Goal: Task Accomplishment & Management: Use online tool/utility

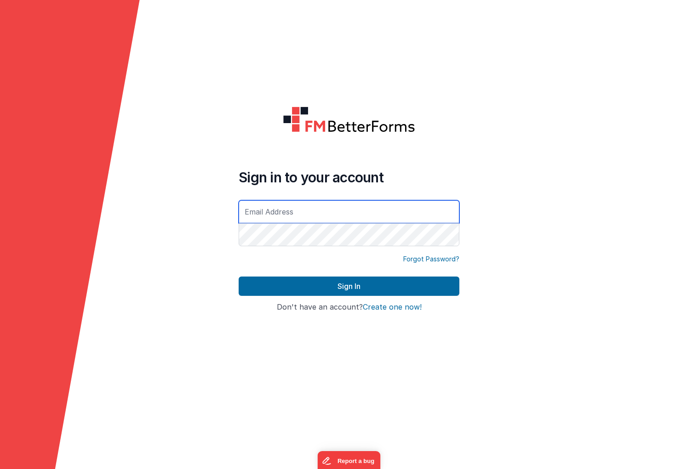
type input "[EMAIL_ADDRESS][DOMAIN_NAME]"
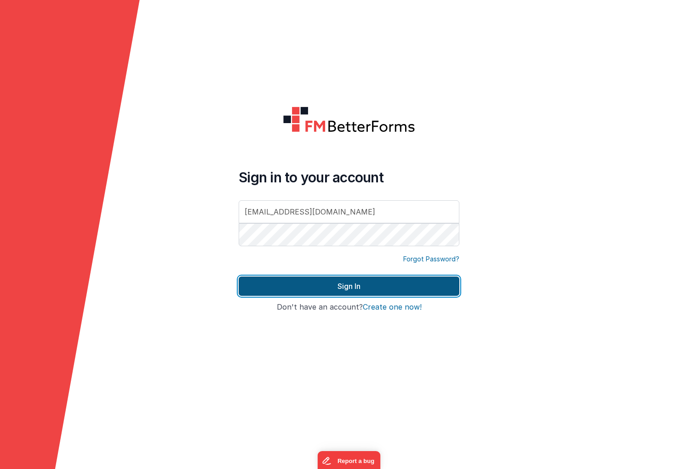
click at [347, 287] on button "Sign In" at bounding box center [348, 286] width 221 height 19
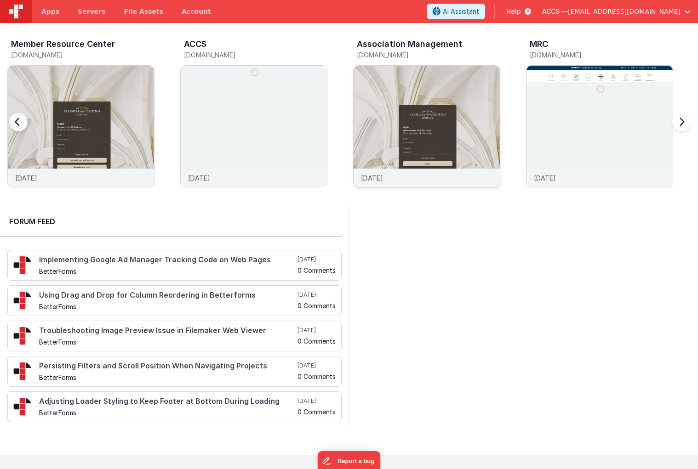
click at [384, 96] on img at bounding box center [426, 139] width 146 height 146
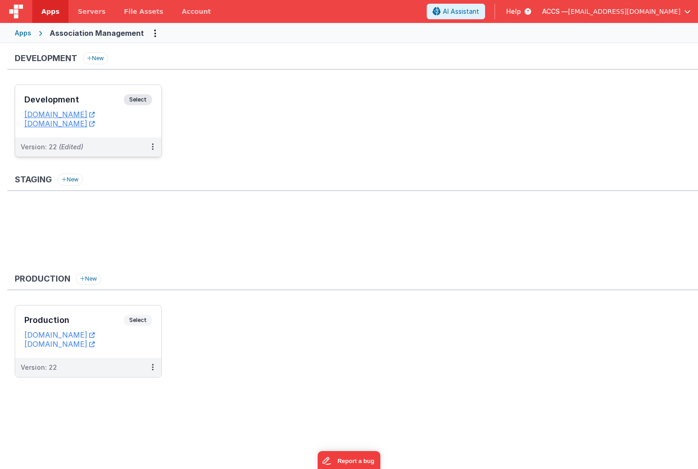
click at [102, 95] on h3 "Development" at bounding box center [73, 99] width 99 height 9
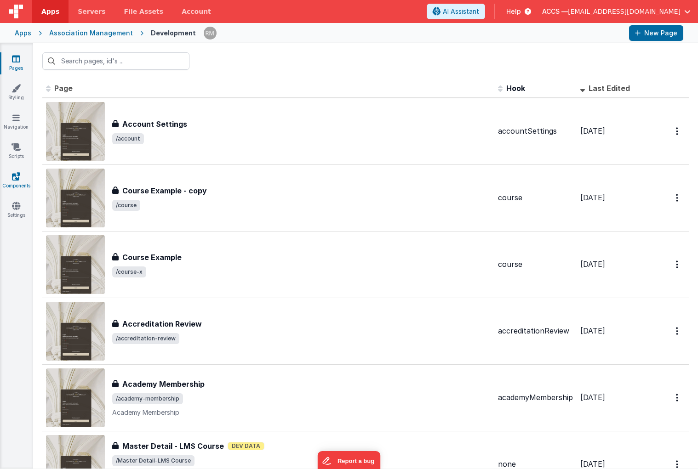
click at [20, 180] on icon at bounding box center [16, 176] width 8 height 9
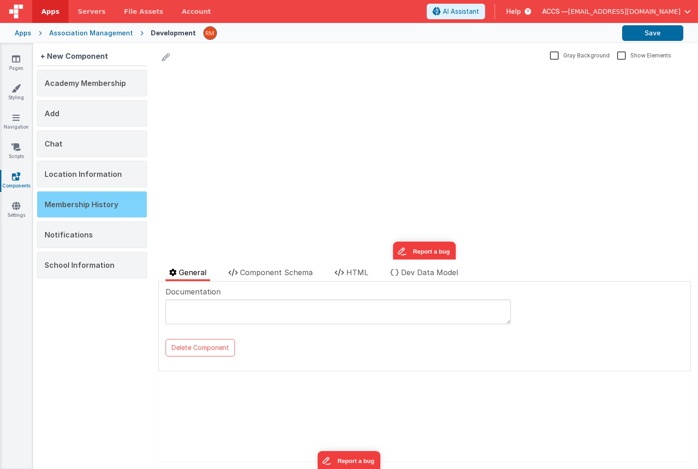
click at [106, 210] on div "Membership History" at bounding box center [92, 204] width 110 height 27
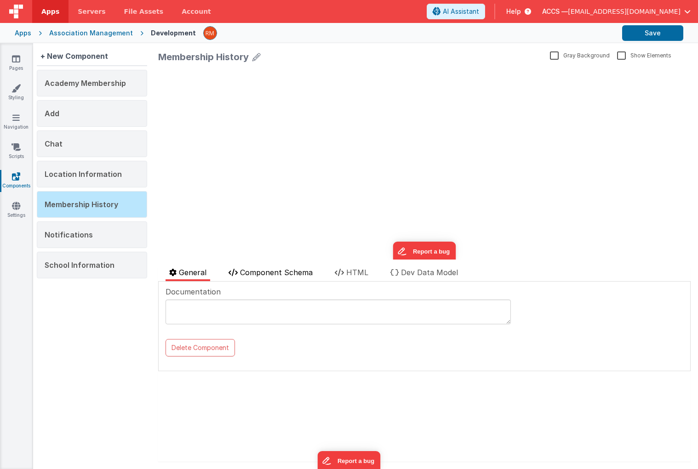
click at [276, 274] on span "Component Schema" at bounding box center [276, 272] width 73 height 9
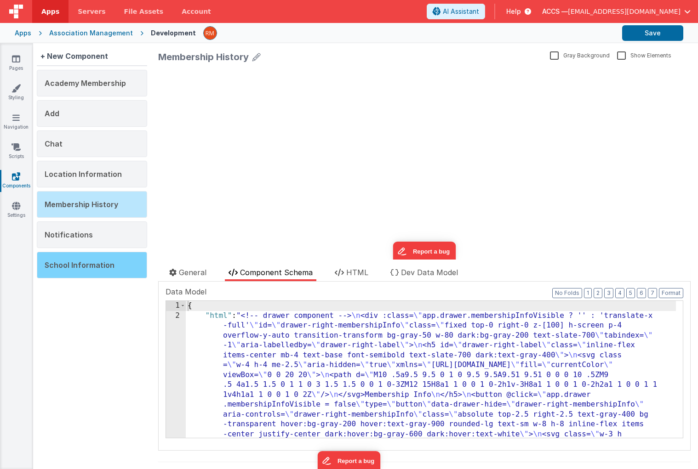
click at [102, 262] on span "School Information" at bounding box center [80, 265] width 70 height 9
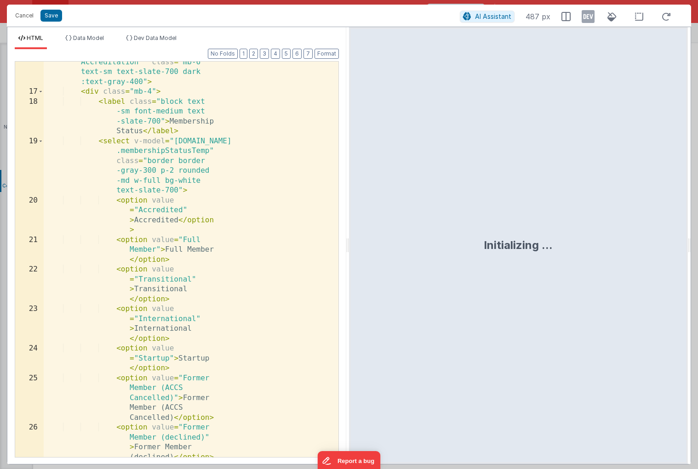
scroll to position [676, 0]
click at [325, 57] on button "Format" at bounding box center [326, 54] width 24 height 10
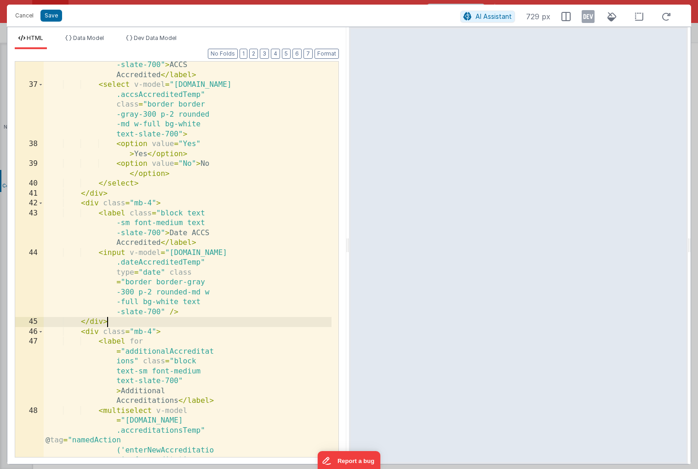
scroll to position [0, 0]
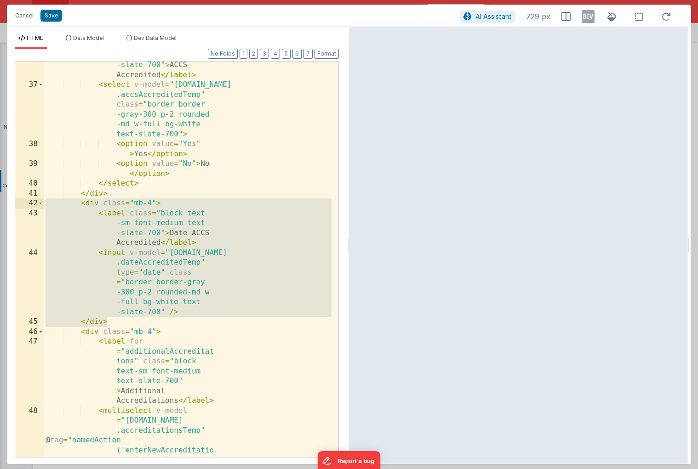
drag, startPoint x: 142, startPoint y: 323, endPoint x: 2, endPoint y: 204, distance: 184.2
click at [2, 204] on div "Cancel Save AI Assistant 729 px HTML Data Model Dev Data Model Format 7 6 5 4 3…" at bounding box center [349, 234] width 698 height 469
click at [16, 11] on button "Cancel" at bounding box center [25, 15] width 28 height 13
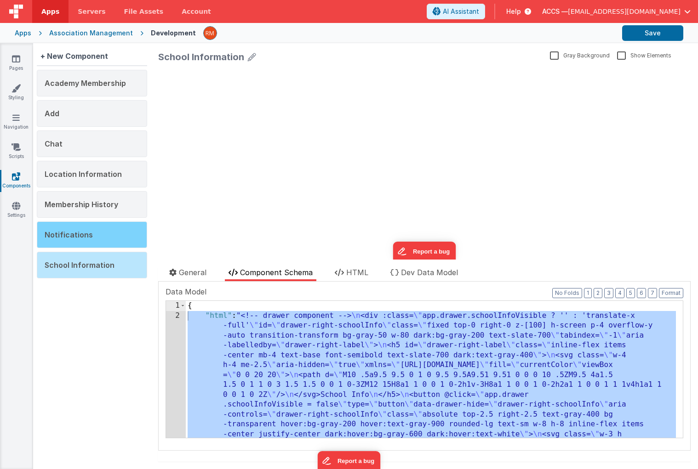
click at [99, 233] on div "Notifications" at bounding box center [92, 234] width 110 height 27
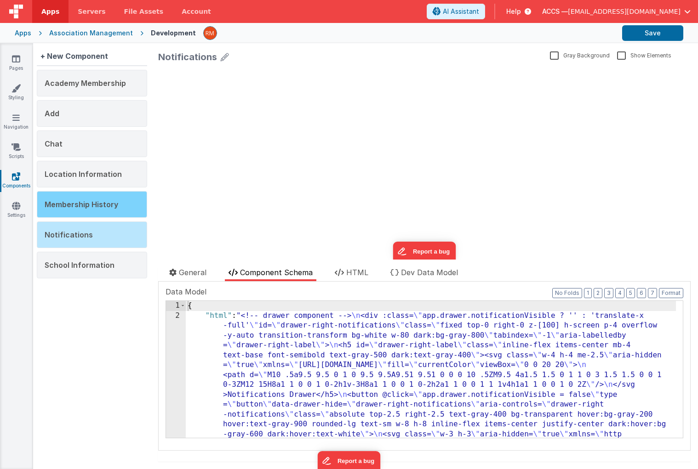
click at [94, 207] on span "Membership History" at bounding box center [82, 204] width 74 height 9
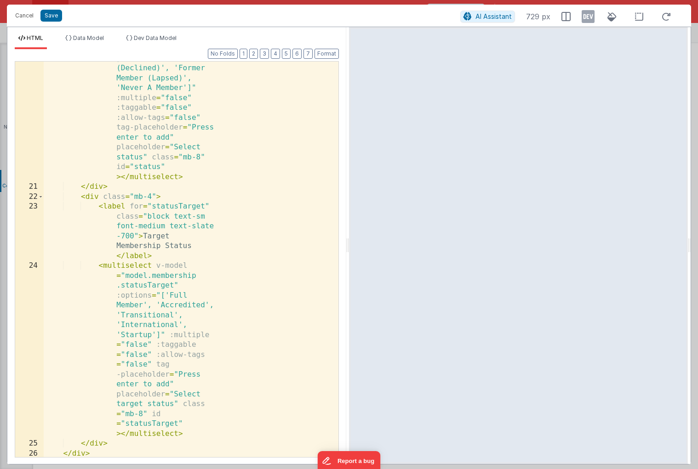
scroll to position [868, 0]
click at [244, 253] on div "< multiselect v-model = "model.membership .status" :options = "['Full Member', …" at bounding box center [188, 276] width 288 height 623
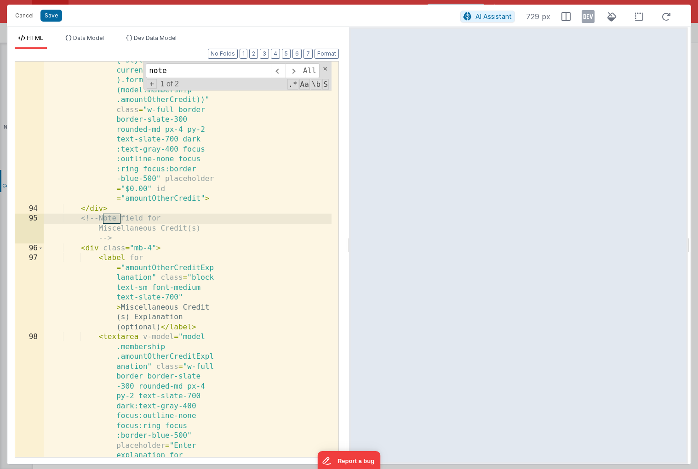
scroll to position [5547, 0]
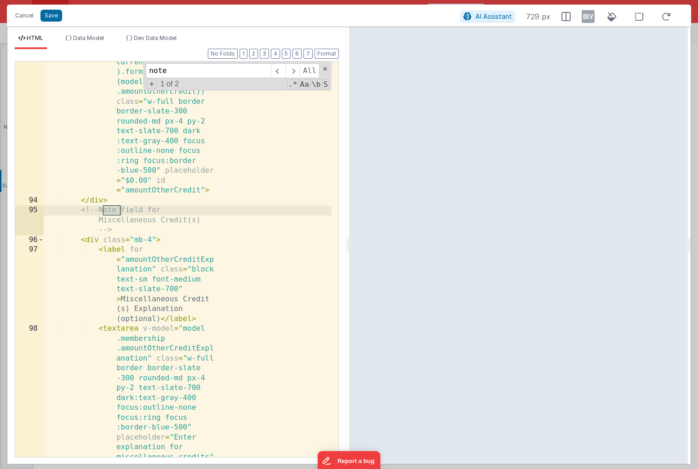
type input "note"
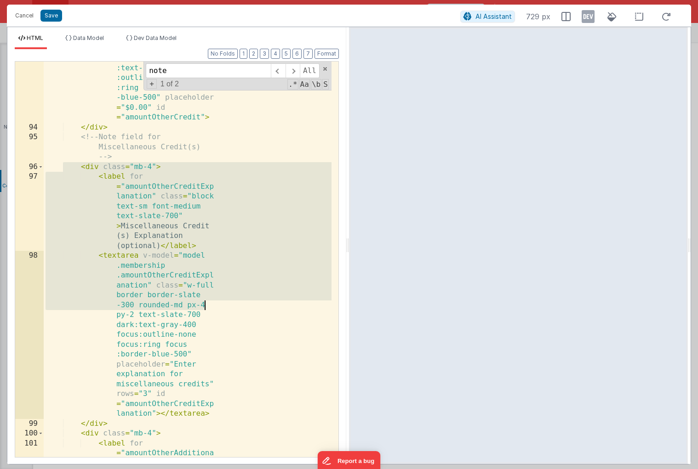
scroll to position [5628, 0]
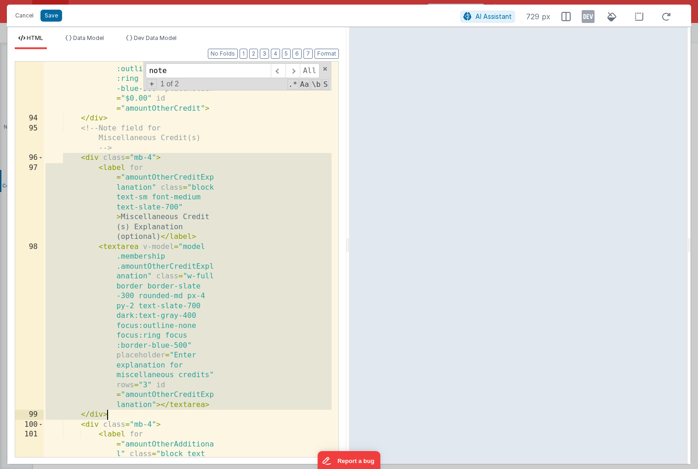
drag, startPoint x: 62, startPoint y: 236, endPoint x: 212, endPoint y: 413, distance: 232.5
click at [212, 413] on div "< input v-model = "model .membership .amountOtherCredit" type = "text" @ input …" at bounding box center [188, 218] width 288 height 722
click at [117, 415] on div "< input v-model = "model .membership .amountOtherCredit" type = "text" @ input …" at bounding box center [188, 218] width 288 height 722
drag, startPoint x: 142, startPoint y: 416, endPoint x: 24, endPoint y: 159, distance: 282.7
click at [24, 159] on div "93 94 95 96 97 98 99 100 101 102 103 104 105 106 107 108 109 110 111 112 113 11…" at bounding box center [177, 259] width 324 height 397
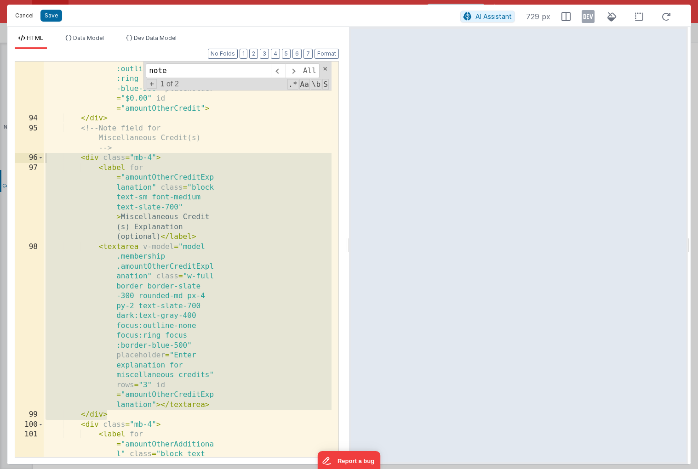
click at [25, 15] on button "Cancel" at bounding box center [25, 15] width 28 height 13
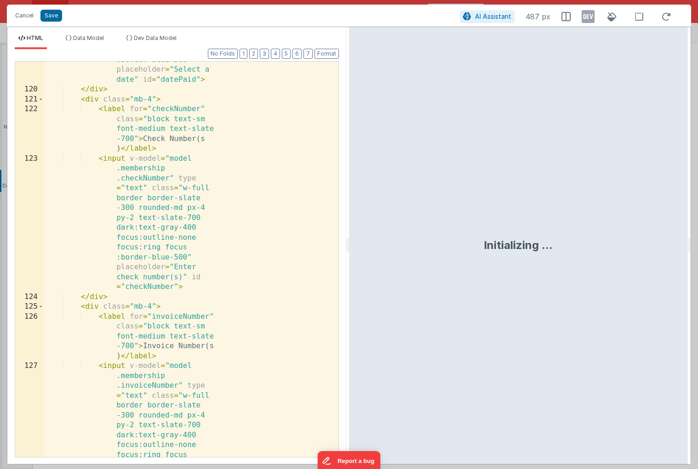
scroll to position [7199, 0]
click at [255, 156] on div "< input v-model = "model .membership.datePaid" type = "date" class = "w -full b…" at bounding box center [188, 292] width 288 height 652
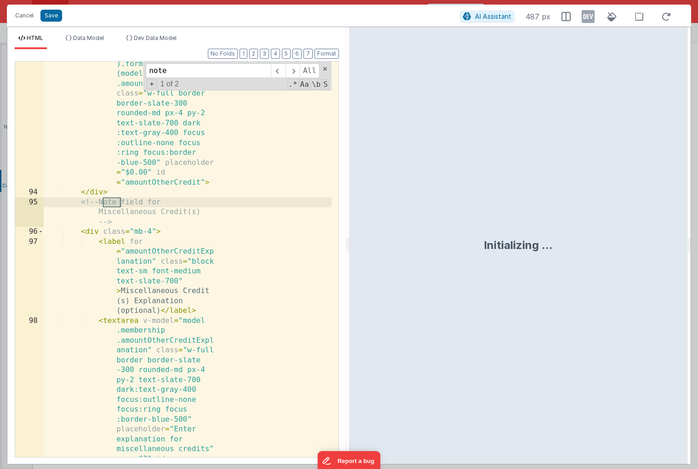
scroll to position [5564, 0]
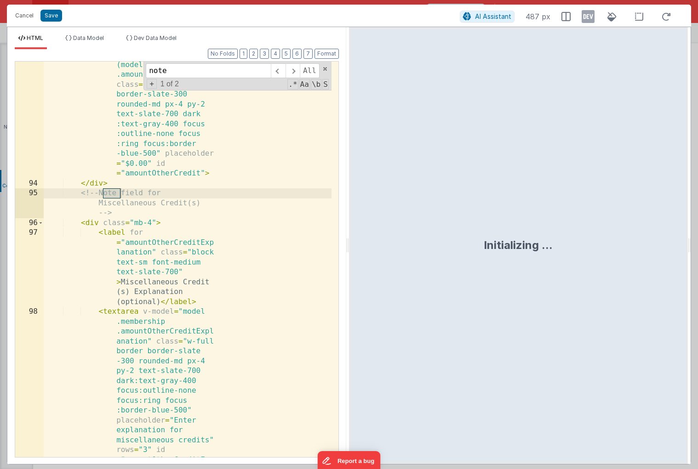
type input "note"
click at [46, 198] on div "< input v-model = "model .membership .amountOtherCredit" type = "text" @ input …" at bounding box center [188, 332] width 288 height 821
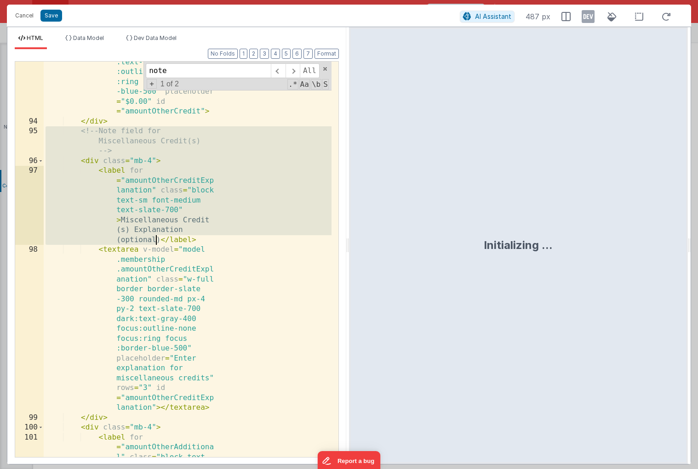
scroll to position [5710, 0]
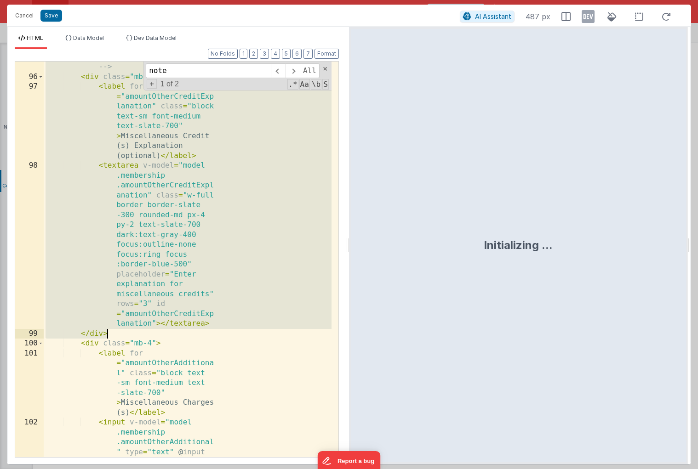
drag, startPoint x: 44, startPoint y: 191, endPoint x: 142, endPoint y: 337, distance: 176.1
click at [142, 337] on div "<!-- Note field for Miscellaneous Credit(s) --> < div class = "mb-4" > < label …" at bounding box center [188, 388] width 288 height 692
click at [34, 18] on button "Cancel" at bounding box center [25, 15] width 28 height 13
